Goal: Find specific page/section: Find specific page/section

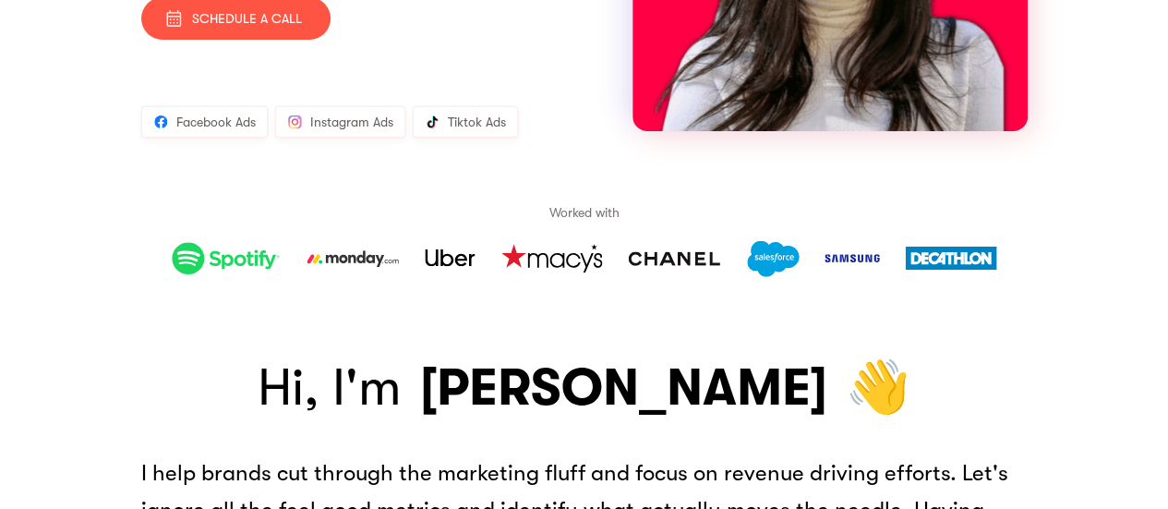
scroll to position [277, 0]
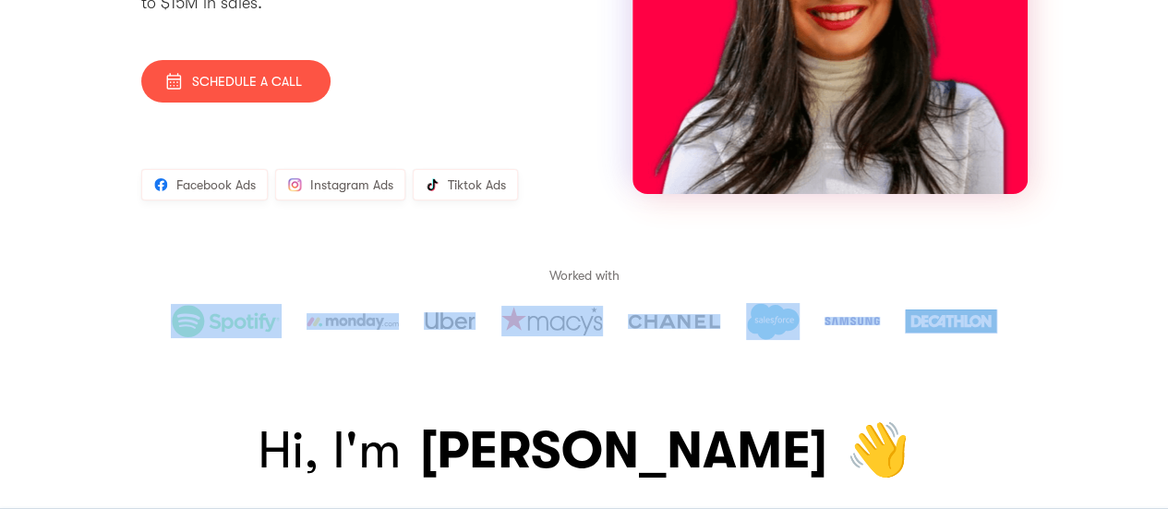
drag, startPoint x: 153, startPoint y: 323, endPoint x: 1066, endPoint y: 309, distance: 913.3
click at [1066, 309] on div "Email Marketer and Social Media Expert Sandra Stepan I’m a talented marketer sp…" at bounding box center [584, 62] width 1168 height 556
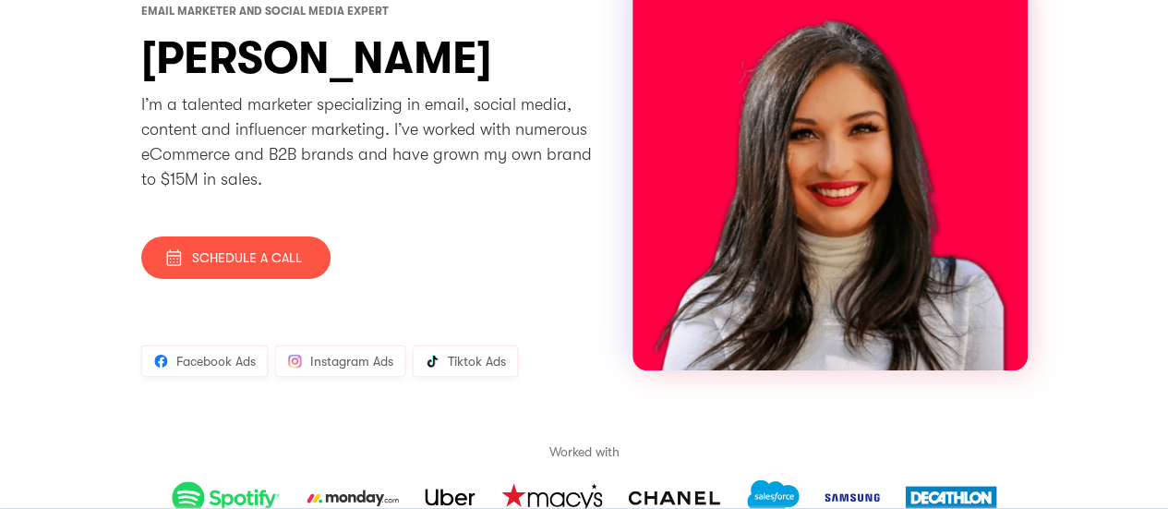
scroll to position [0, 0]
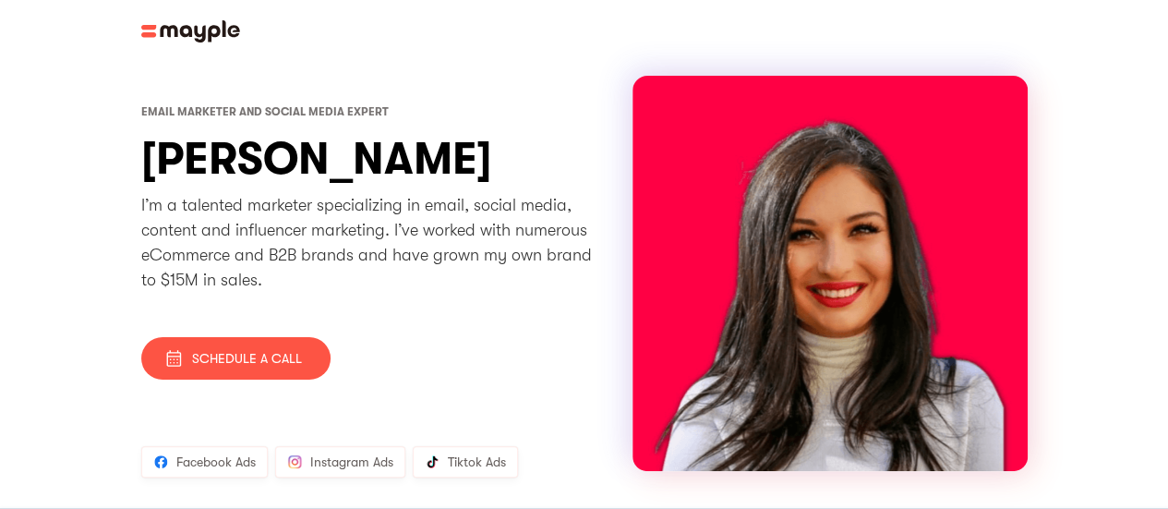
click at [201, 20] on img at bounding box center [190, 31] width 99 height 22
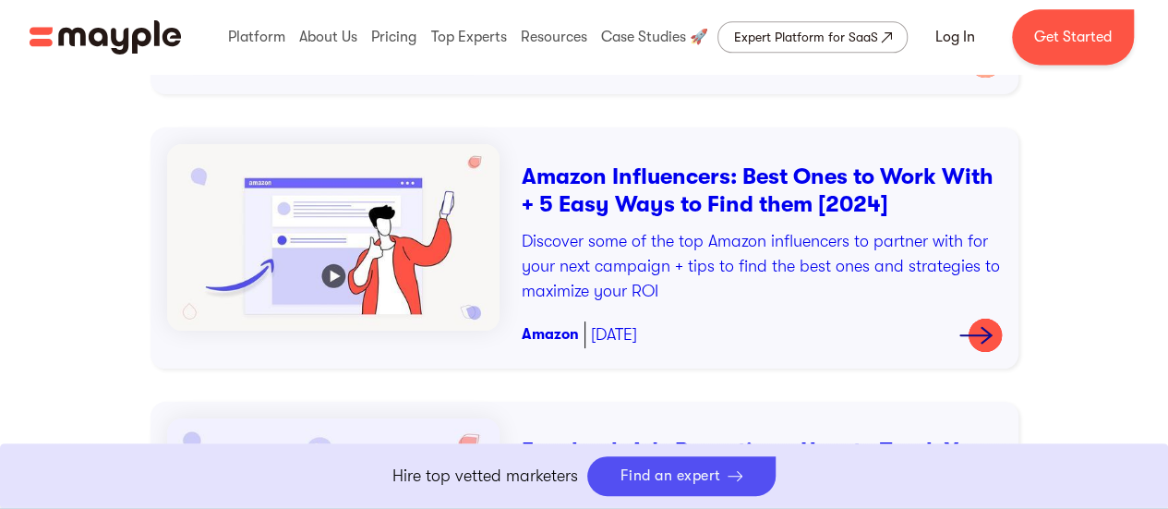
scroll to position [1293, 0]
